Goal: Transaction & Acquisition: Subscribe to service/newsletter

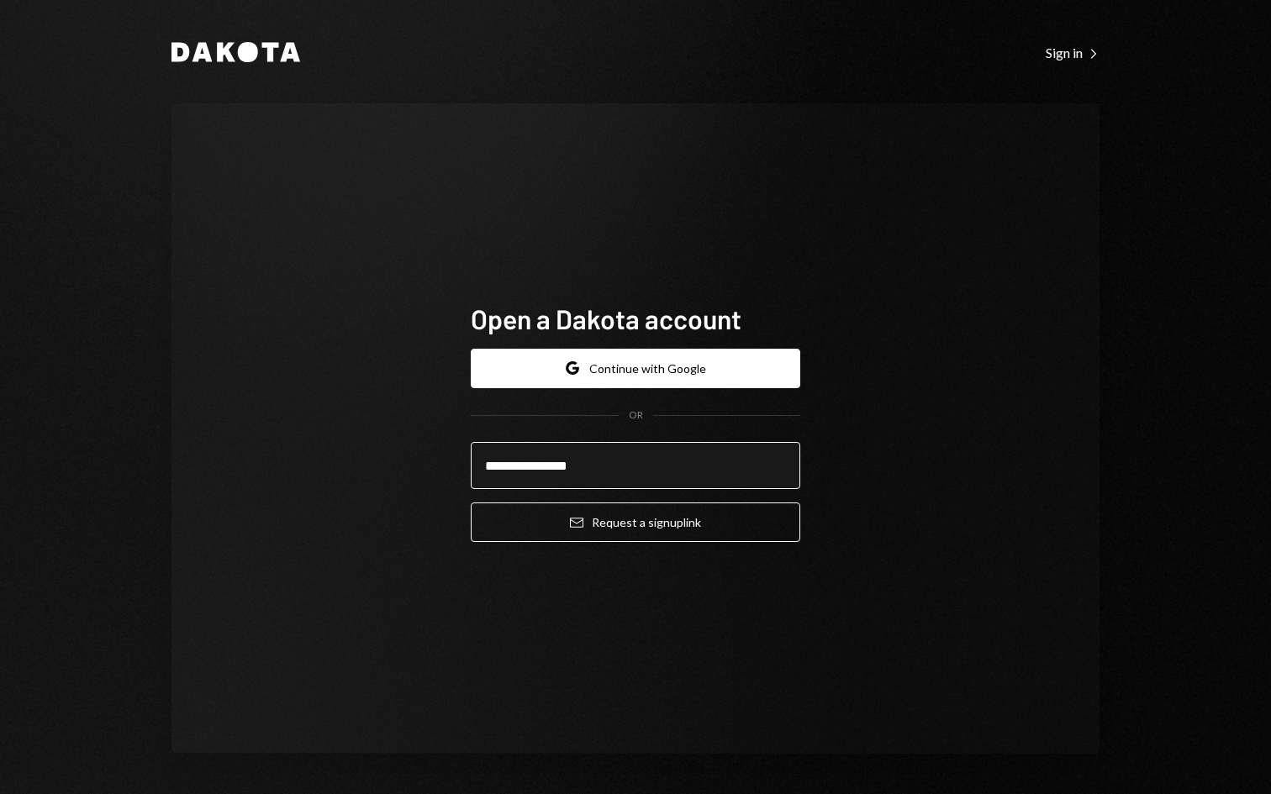
type input "**********"
click at [471, 503] on button "Email Request a sign up link" at bounding box center [636, 523] width 330 height 40
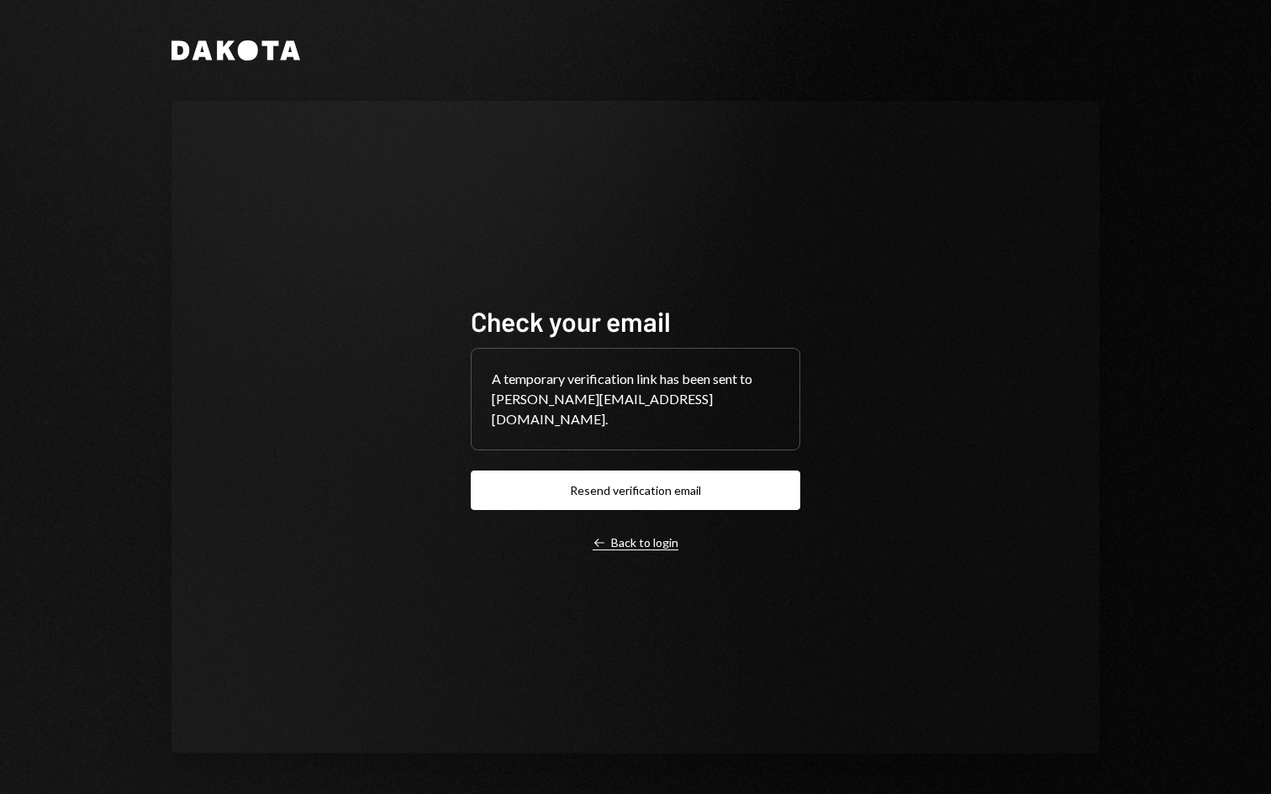
click at [650, 535] on div "Left Arrow Back to login" at bounding box center [636, 542] width 86 height 15
